Goal: Task Accomplishment & Management: Manage account settings

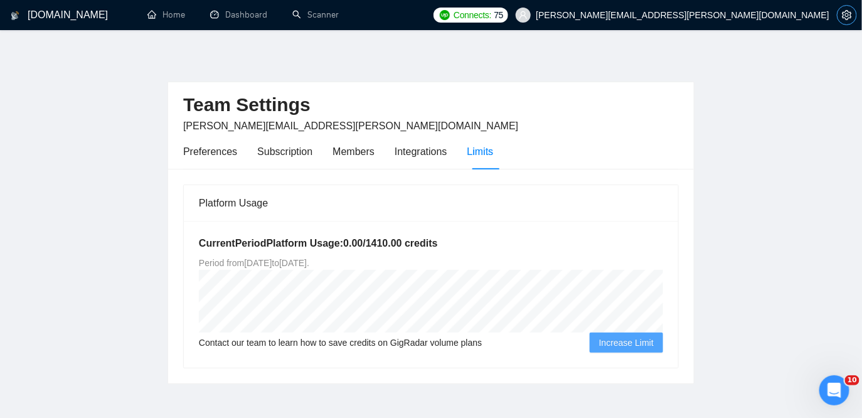
click at [852, 20] on button "button" at bounding box center [847, 15] width 20 height 20
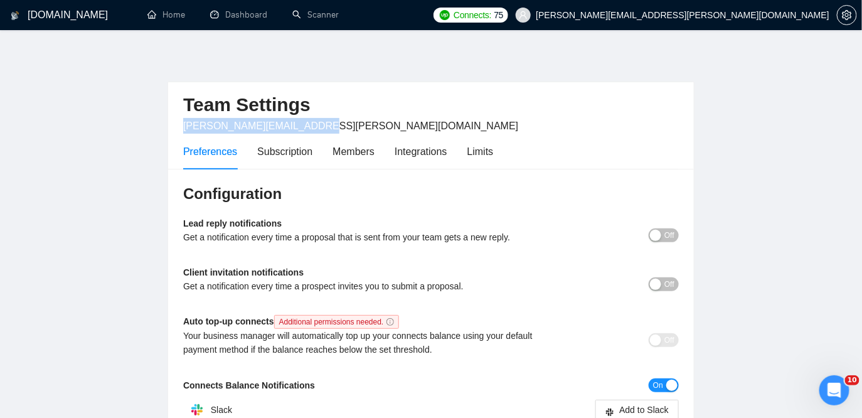
drag, startPoint x: 197, startPoint y: 123, endPoint x: 184, endPoint y: 122, distance: 13.2
click at [184, 122] on div "Team Settings [PERSON_NAME][EMAIL_ADDRESS][PERSON_NAME][DOMAIN_NAME]" at bounding box center [431, 107] width 496 height 51
copy span "[PERSON_NAME][EMAIL_ADDRESS][PERSON_NAME][DOMAIN_NAME]"
click at [363, 132] on div "Team Settings [PERSON_NAME][EMAIL_ADDRESS][PERSON_NAME][DOMAIN_NAME]" at bounding box center [431, 107] width 496 height 51
click at [367, 152] on div "Members" at bounding box center [354, 152] width 42 height 16
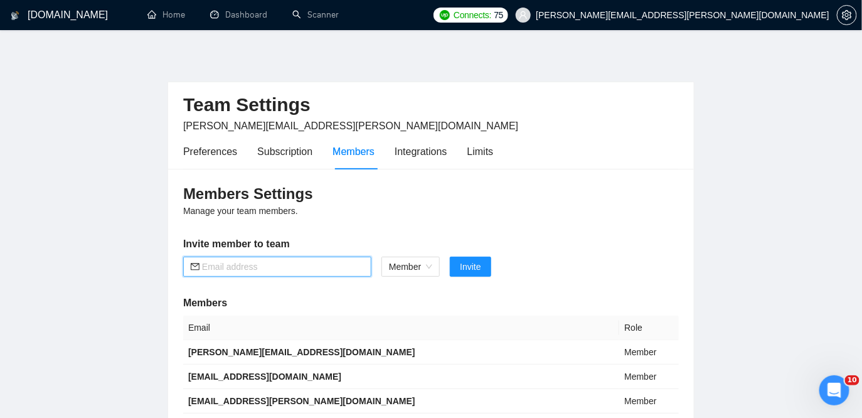
click at [285, 263] on input "text" at bounding box center [283, 267] width 162 height 14
paste input "[PERSON_NAME][EMAIL_ADDRESS][DOMAIN_NAME]"
type input "[PERSON_NAME][EMAIL_ADDRESS][DOMAIN_NAME]"
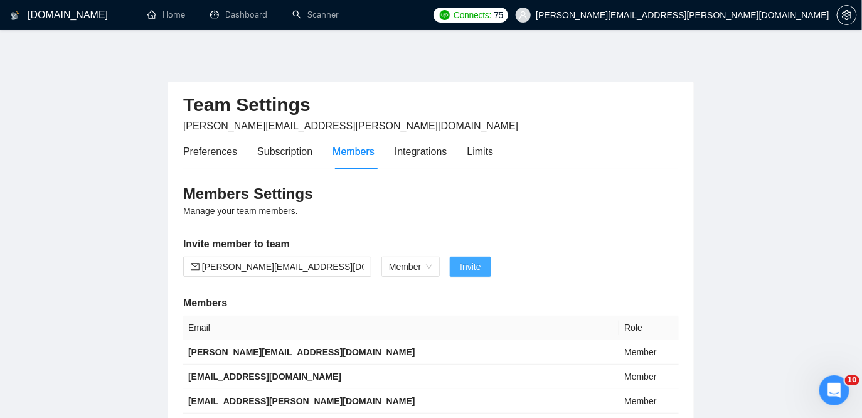
click at [486, 267] on button "Invite" at bounding box center [470, 267] width 41 height 20
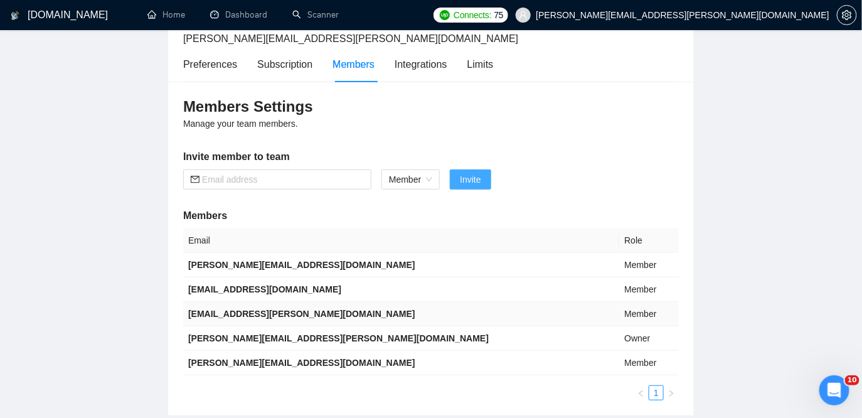
scroll to position [88, 0]
drag, startPoint x: 318, startPoint y: 337, endPoint x: 188, endPoint y: 334, distance: 129.3
click at [188, 334] on td "[PERSON_NAME][EMAIL_ADDRESS][PERSON_NAME][DOMAIN_NAME]" at bounding box center [401, 338] width 436 height 24
copy b "[PERSON_NAME][EMAIL_ADDRESS][PERSON_NAME][DOMAIN_NAME]"
